Goal: Task Accomplishment & Management: Manage account settings

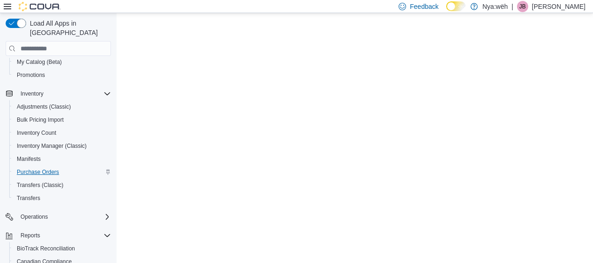
click at [27, 168] on span "Purchase Orders" at bounding box center [38, 171] width 42 height 7
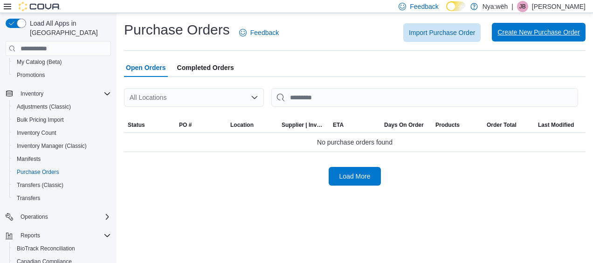
click at [520, 33] on span "Create New Purchase Order" at bounding box center [538, 31] width 82 height 9
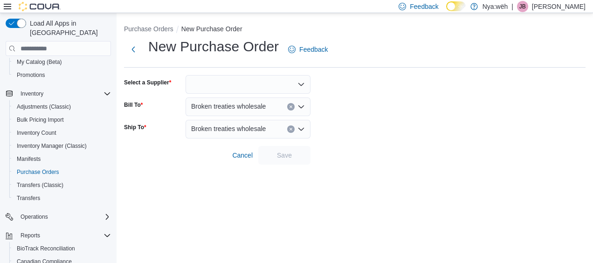
click at [211, 84] on div at bounding box center [247, 84] width 125 height 19
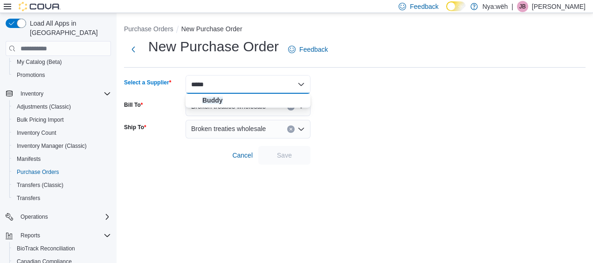
type input "*****"
click at [240, 103] on span "Buddy" at bounding box center [253, 100] width 103 height 9
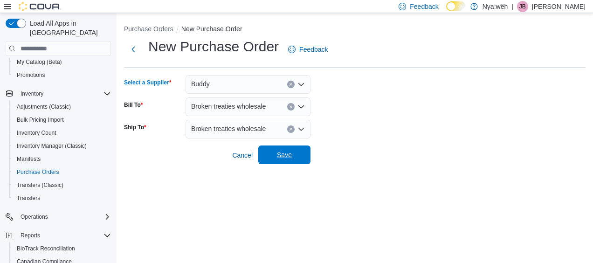
click at [288, 157] on span "Save" at bounding box center [284, 154] width 15 height 9
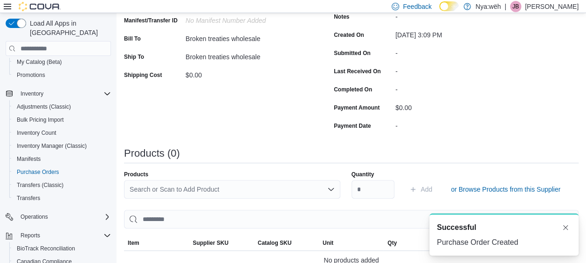
scroll to position [148, 0]
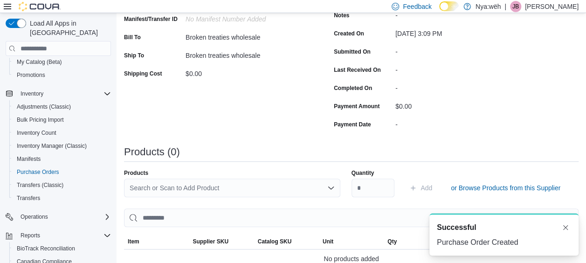
click at [213, 189] on div "Search or Scan to Add Product" at bounding box center [232, 187] width 216 height 19
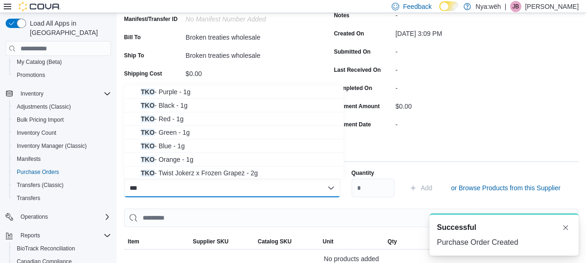
type input "***"
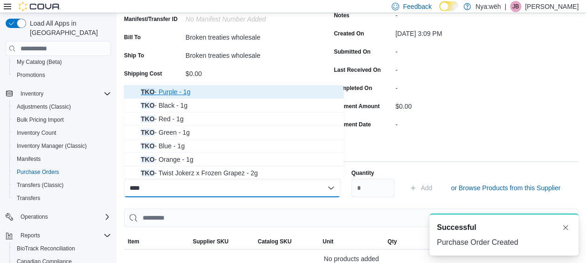
click at [160, 92] on span "TKO - Purple - 1g" at bounding box center [239, 91] width 197 height 9
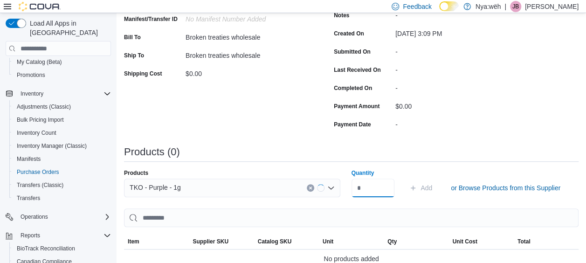
click at [370, 187] on input "Quantity" at bounding box center [372, 187] width 43 height 19
type input "***"
click at [425, 188] on span "Add" at bounding box center [426, 187] width 12 height 9
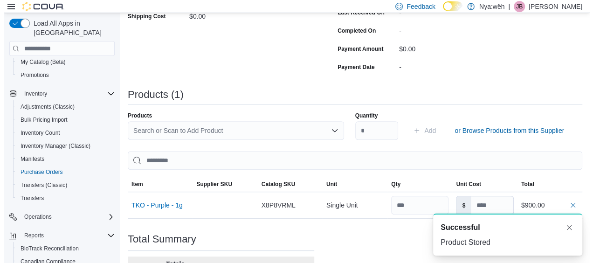
scroll to position [0, 0]
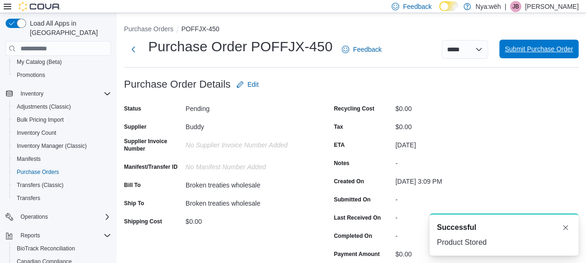
click at [541, 49] on span "Submit Purchase Order" at bounding box center [539, 48] width 68 height 9
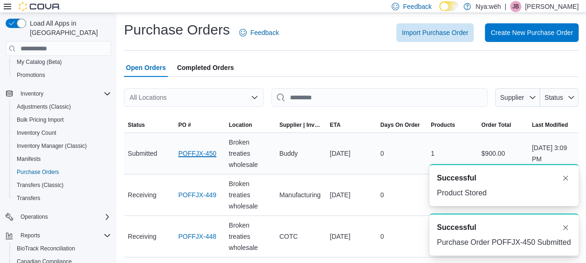
click at [194, 153] on link "POFFJX-450" at bounding box center [197, 153] width 38 height 11
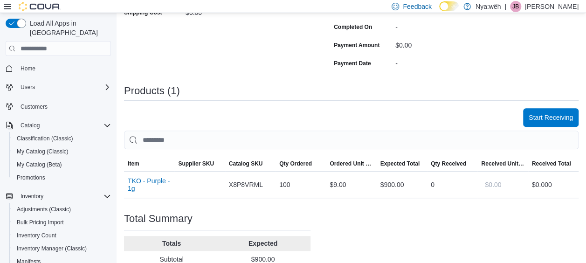
scroll to position [215, 0]
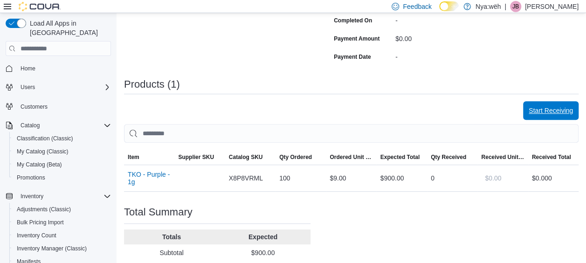
click at [545, 109] on span "Start Receiving" at bounding box center [550, 110] width 44 height 9
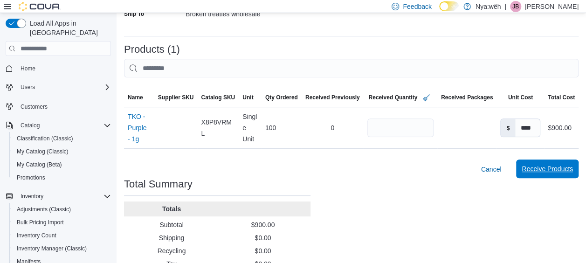
click at [530, 175] on span "Receive Products" at bounding box center [546, 168] width 51 height 19
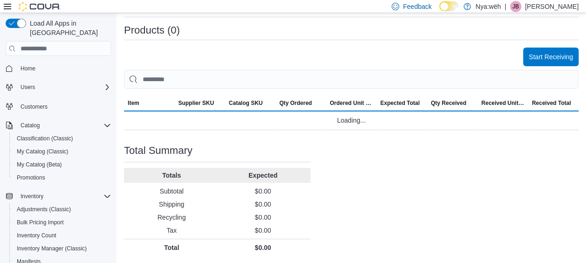
scroll to position [185, 0]
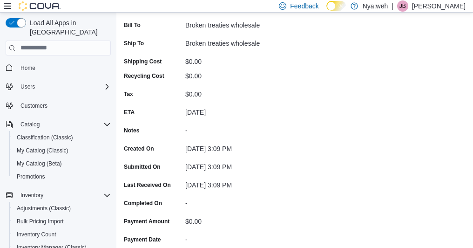
click at [321, 65] on div "Status Receiving Supplier Buddy Supplier Invoice Number No Supplier Invoice Num…" at bounding box center [295, 93] width 342 height 305
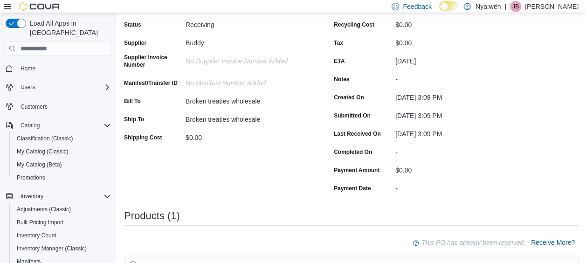
scroll to position [0, 0]
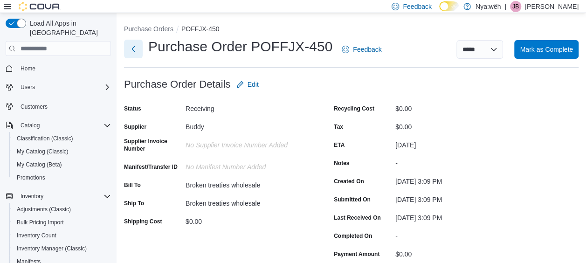
click at [134, 49] on button "Next" at bounding box center [133, 49] width 19 height 19
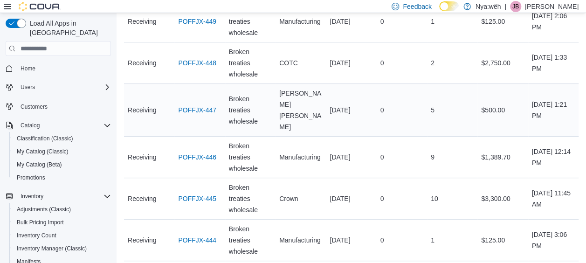
scroll to position [186, 0]
